Goal: Task Accomplishment & Management: Use online tool/utility

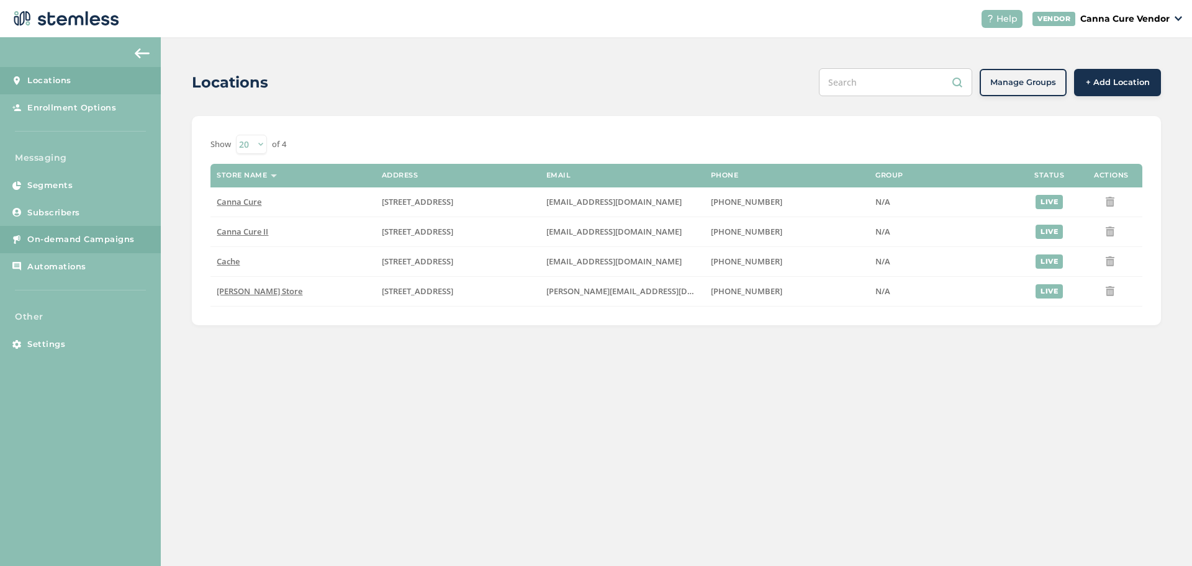
click at [55, 235] on span "On-demand Campaigns" at bounding box center [80, 240] width 107 height 12
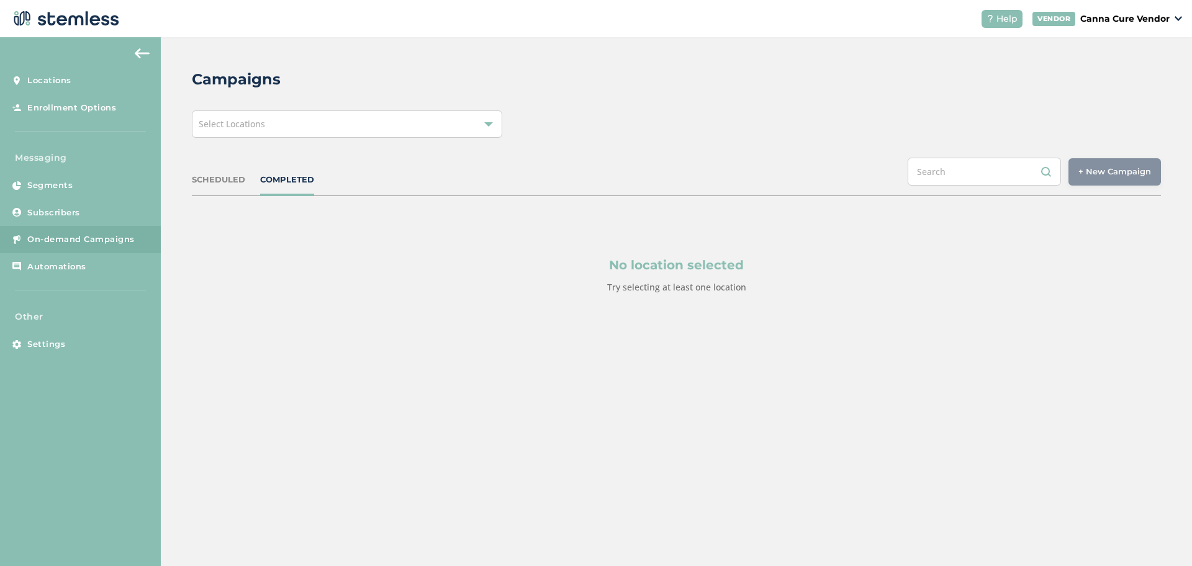
click at [331, 125] on div "Select Locations" at bounding box center [347, 124] width 311 height 27
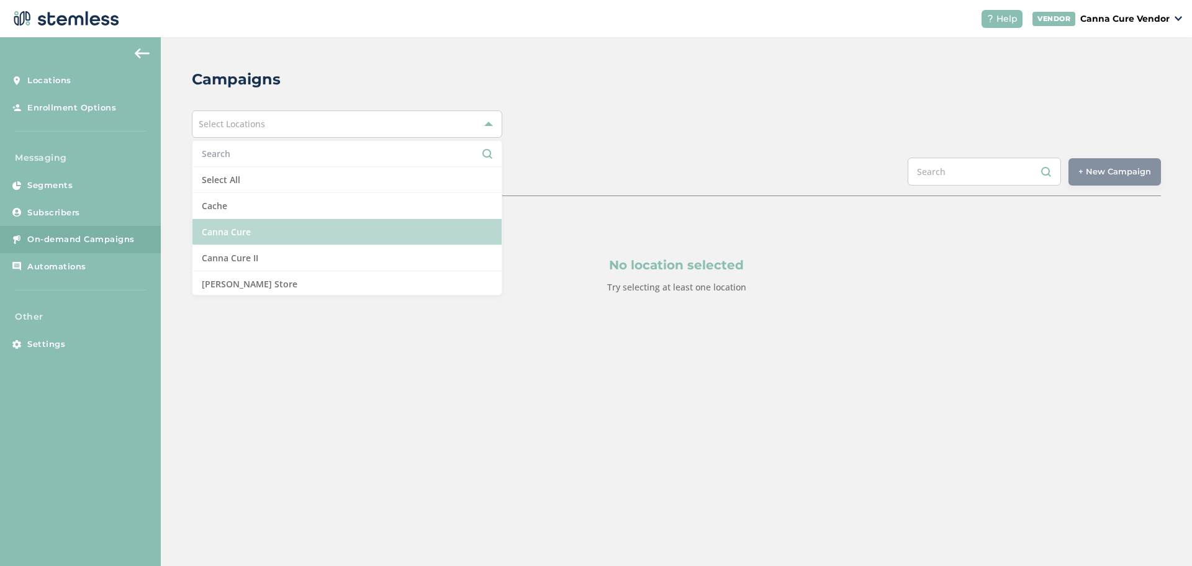
click at [288, 232] on li "Canna Cure" at bounding box center [347, 232] width 309 height 26
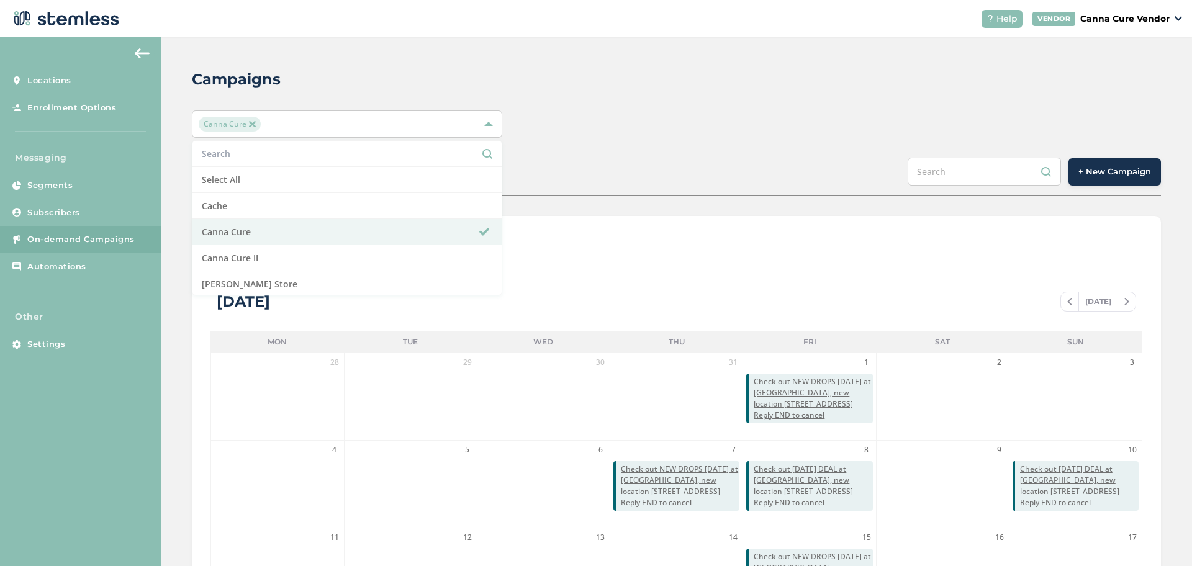
click at [1121, 173] on span "+ New Campaign" at bounding box center [1115, 172] width 73 height 12
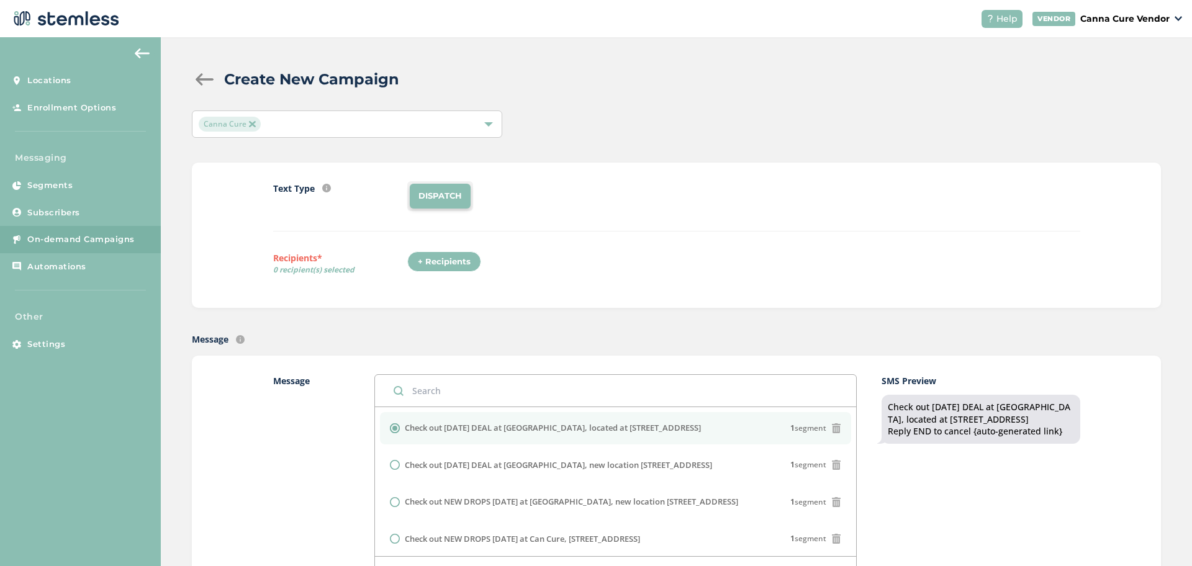
click at [440, 193] on li "DISPATCH" at bounding box center [440, 196] width 61 height 25
click at [426, 258] on div "+ Recipients" at bounding box center [444, 262] width 74 height 21
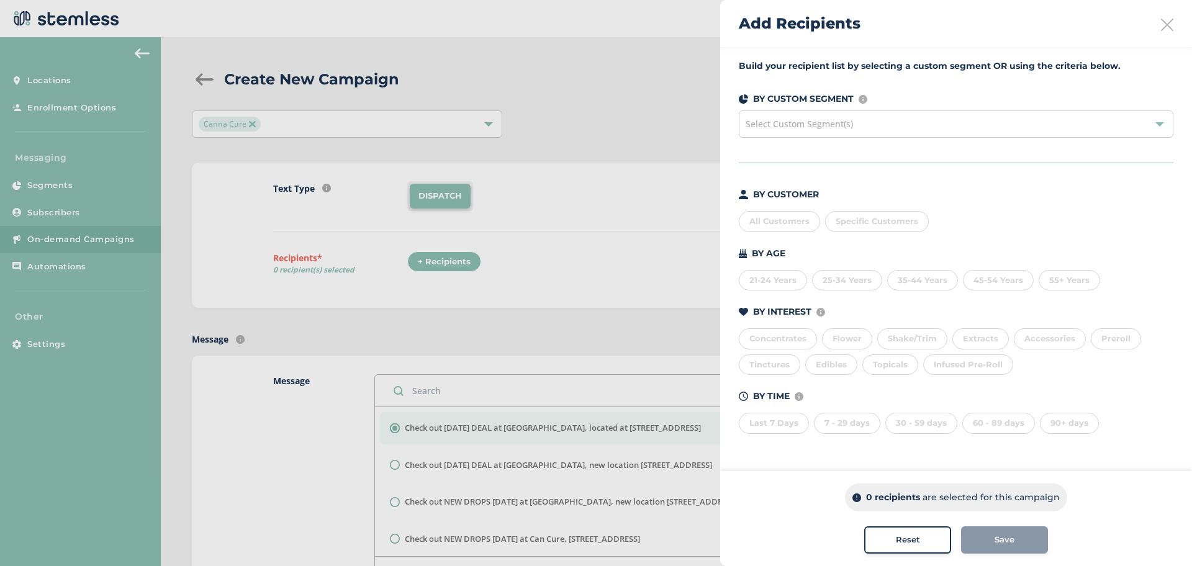
click at [899, 129] on div "Select Custom Segment(s)" at bounding box center [956, 124] width 435 height 27
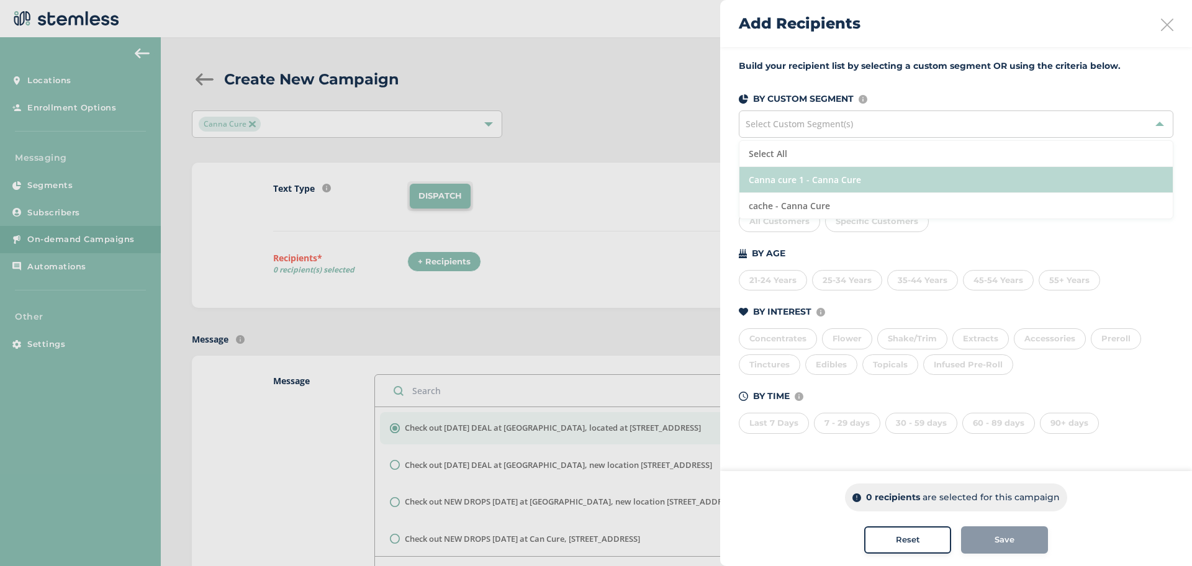
click at [854, 172] on li "Canna cure 1 - Canna Cure" at bounding box center [956, 180] width 433 height 26
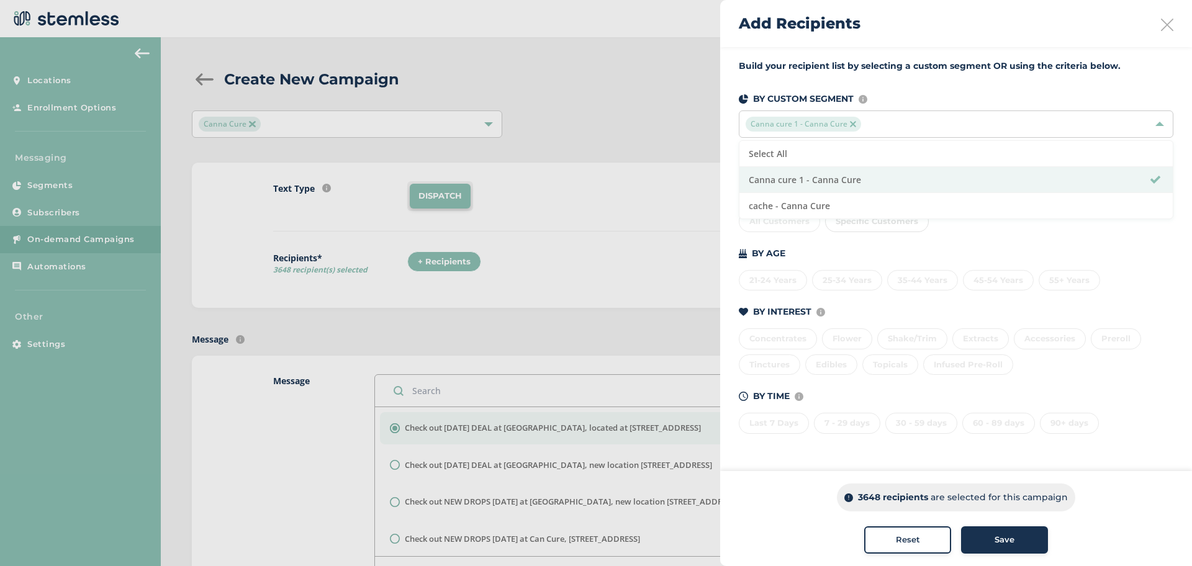
click at [1012, 546] on button "Save" at bounding box center [1004, 540] width 87 height 27
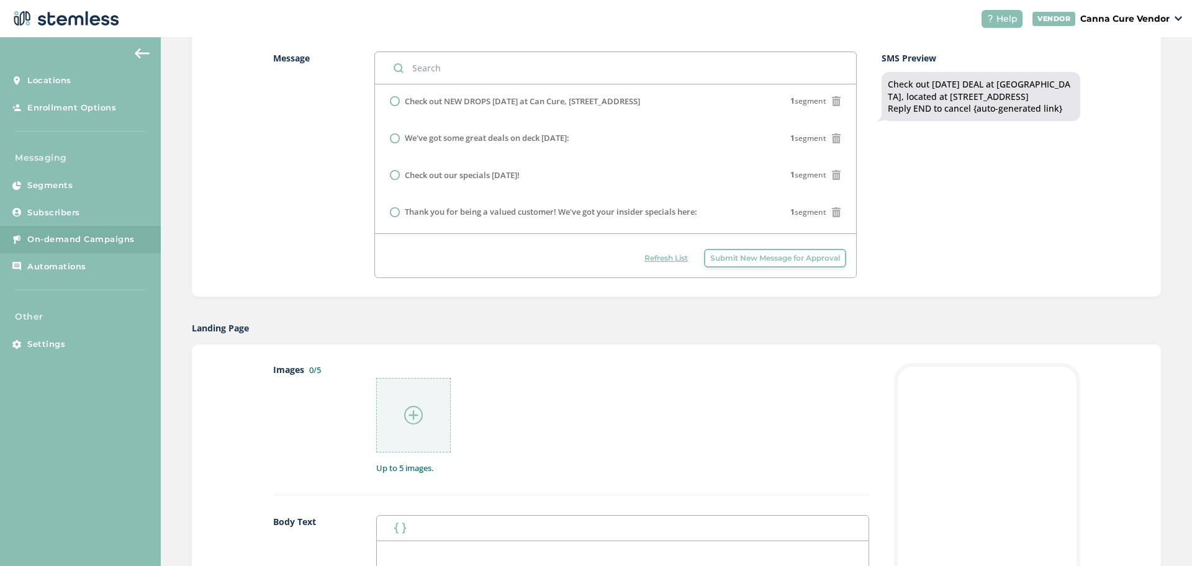
scroll to position [325, 0]
click at [393, 411] on div at bounding box center [413, 413] width 75 height 75
